Goal: Information Seeking & Learning: Learn about a topic

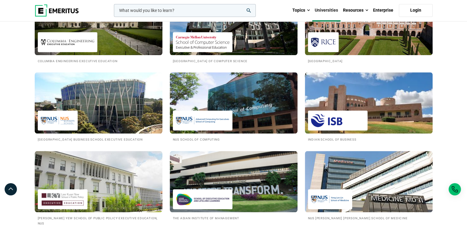
scroll to position [533, 0]
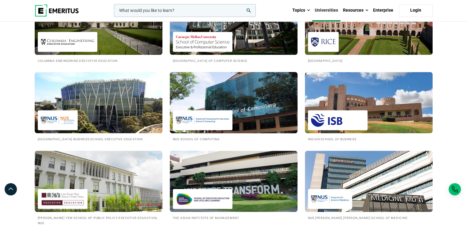
click at [252, 118] on img at bounding box center [233, 102] width 141 height 67
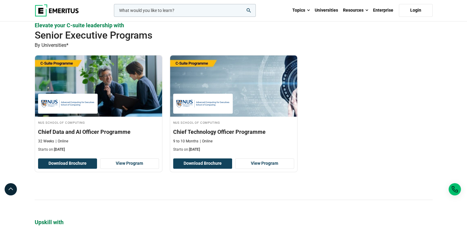
scroll to position [173, 0]
